Goal: Transaction & Acquisition: Purchase product/service

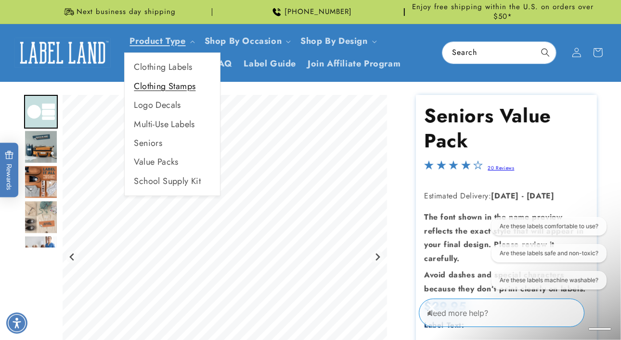
click at [157, 82] on link "Clothing Stamps" at bounding box center [172, 86] width 95 height 19
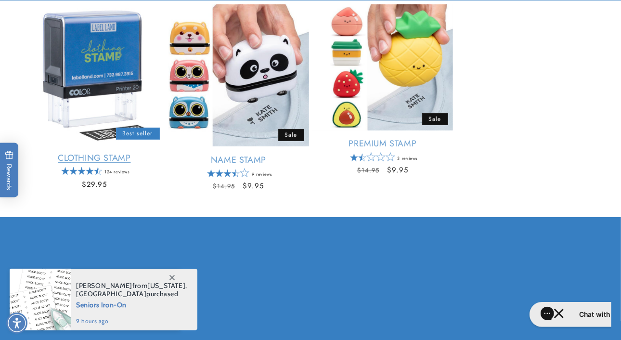
scroll to position [175, 0]
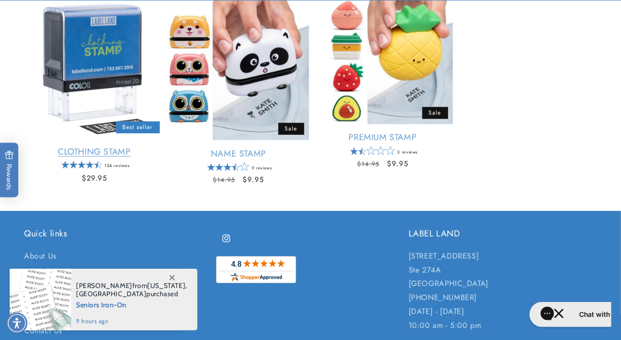
click at [92, 152] on link "Clothing Stamp" at bounding box center [94, 151] width 140 height 11
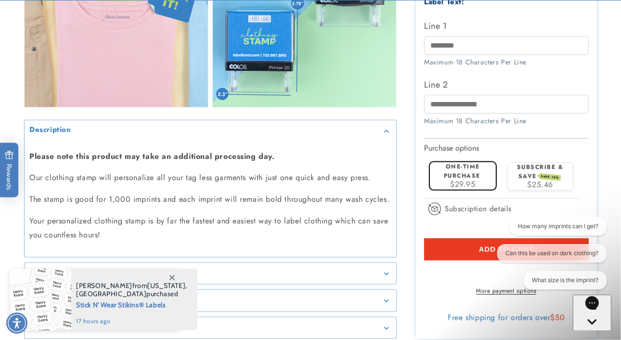
scroll to position [856, 0]
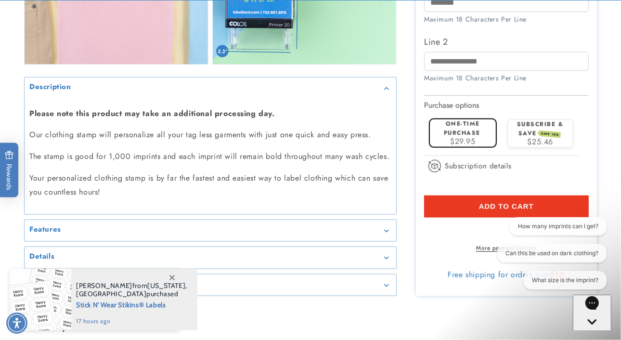
click at [464, 119] on label "One-time purchase" at bounding box center [461, 128] width 37 height 18
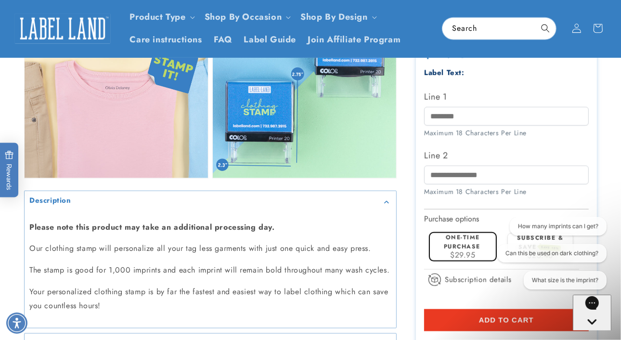
scroll to position [741, 0]
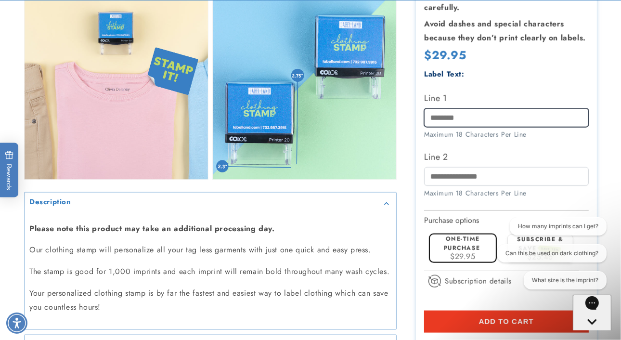
click at [434, 110] on input "Line 1" at bounding box center [506, 117] width 165 height 19
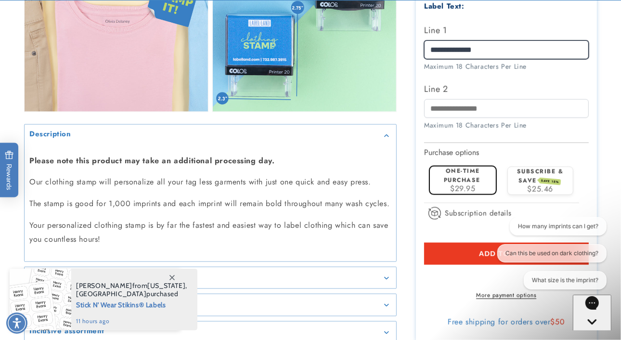
scroll to position [810, 0]
type input "**********"
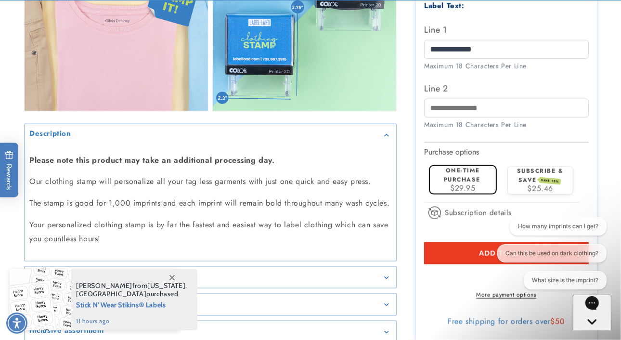
click at [457, 170] on label "One-time purchase" at bounding box center [461, 175] width 37 height 18
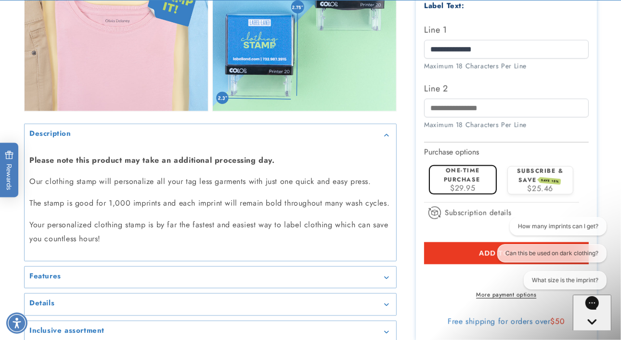
click at [482, 249] on span "Add to cart" at bounding box center [506, 253] width 55 height 9
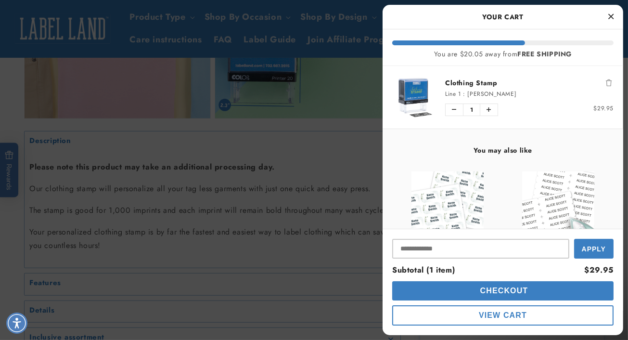
click at [486, 189] on link "product" at bounding box center [447, 207] width 101 height 72
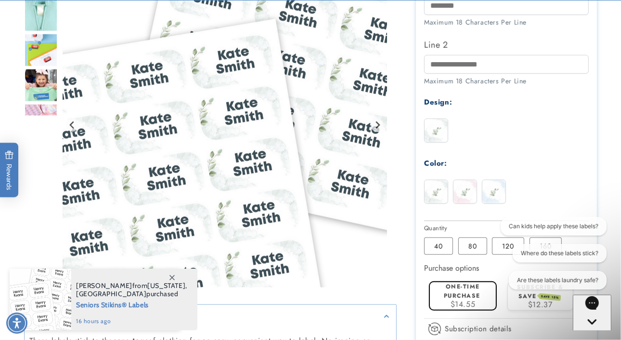
scroll to position [427, 0]
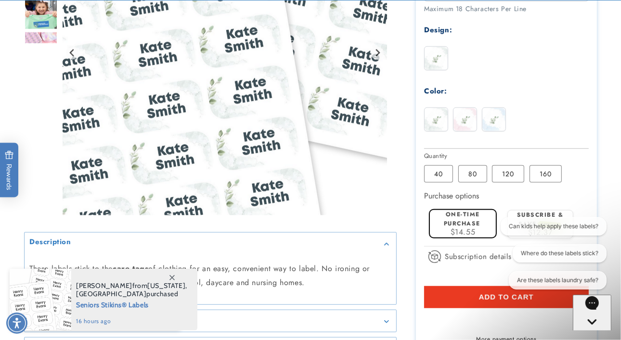
click at [472, 121] on img at bounding box center [464, 119] width 23 height 23
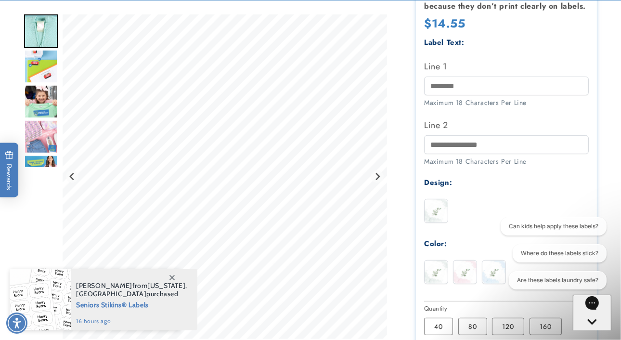
scroll to position [275, 0]
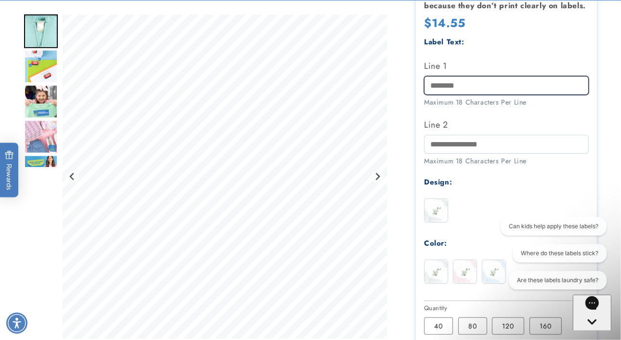
click at [431, 88] on input "Line 1" at bounding box center [506, 85] width 165 height 19
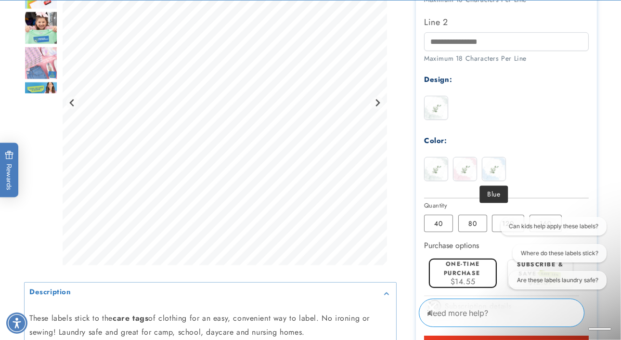
scroll to position [381, 0]
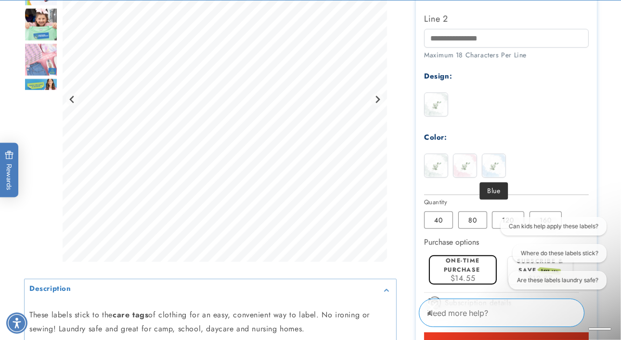
type input "**********"
click at [494, 171] on img at bounding box center [493, 165] width 23 height 23
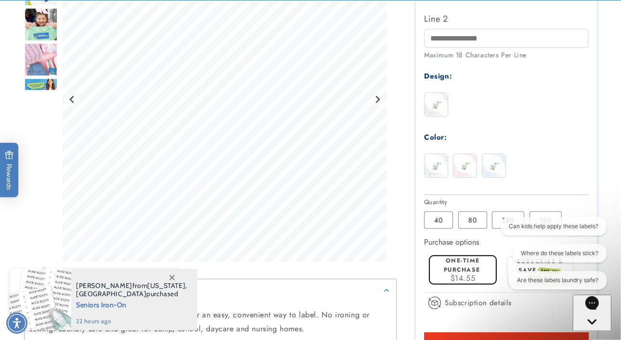
click at [437, 164] on img at bounding box center [435, 165] width 23 height 23
click at [469, 162] on img at bounding box center [464, 165] width 23 height 23
click at [438, 161] on img at bounding box center [435, 165] width 23 height 23
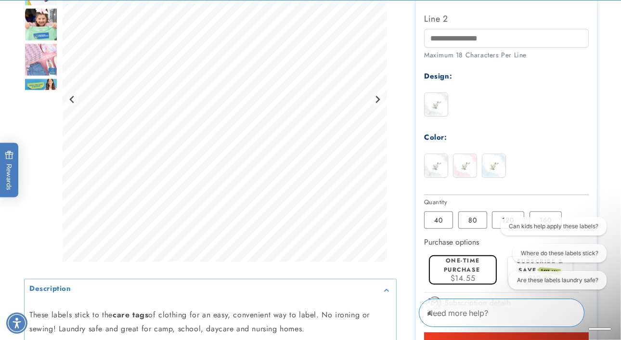
click at [497, 167] on img at bounding box center [493, 165] width 23 height 23
click at [436, 163] on img at bounding box center [435, 165] width 23 height 23
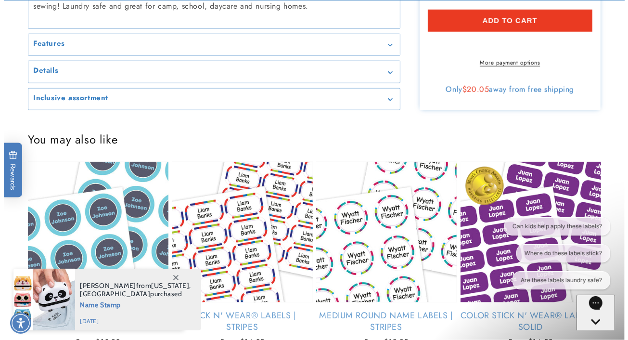
scroll to position [708, 0]
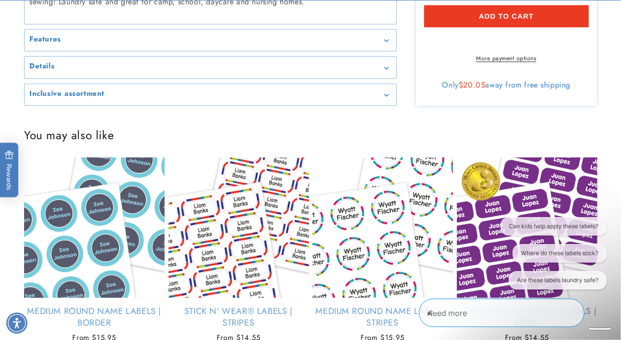
click at [504, 15] on span "Add to cart" at bounding box center [506, 16] width 55 height 9
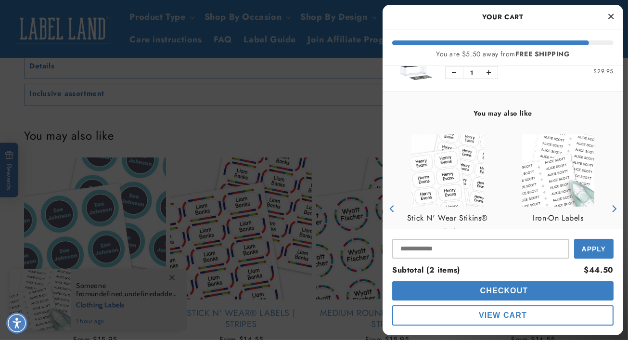
scroll to position [134, 0]
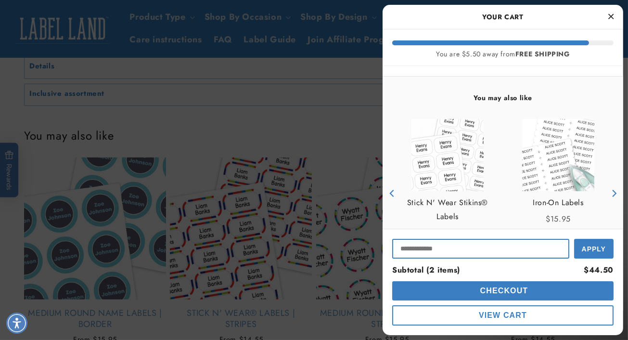
click at [407, 251] on input "Input Discount" at bounding box center [480, 249] width 177 height 20
paste input "**********"
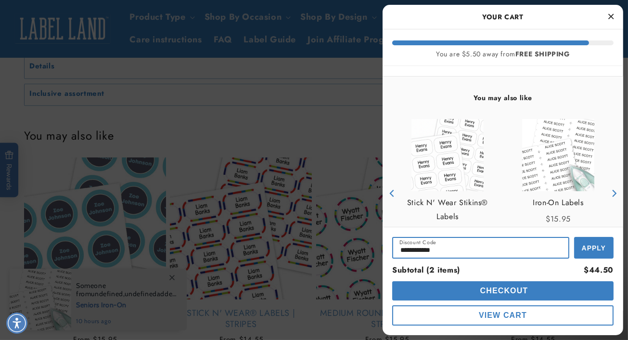
type input "**********"
click at [593, 247] on span "Apply" at bounding box center [594, 248] width 24 height 8
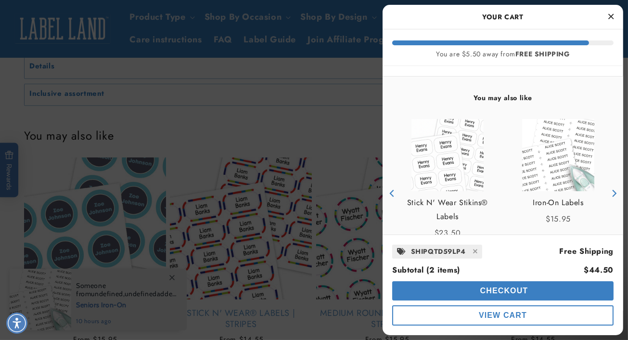
click at [497, 288] on span "Checkout" at bounding box center [503, 290] width 51 height 8
